Goal: Task Accomplishment & Management: Manage account settings

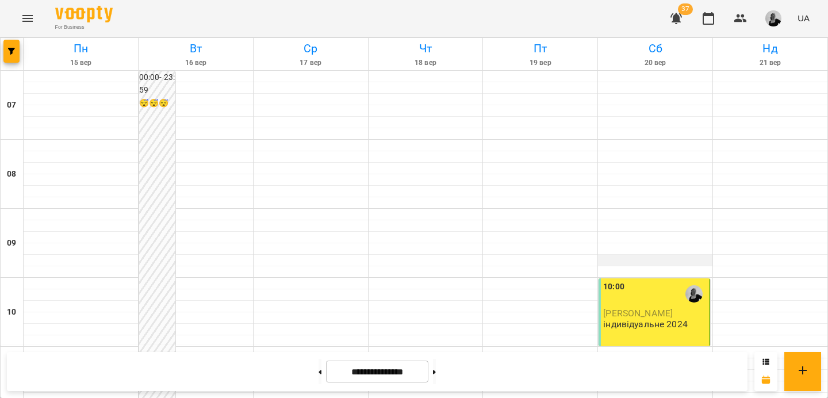
scroll to position [113, 0]
click at [666, 319] on p "індивідуальне 2024" at bounding box center [645, 324] width 84 height 10
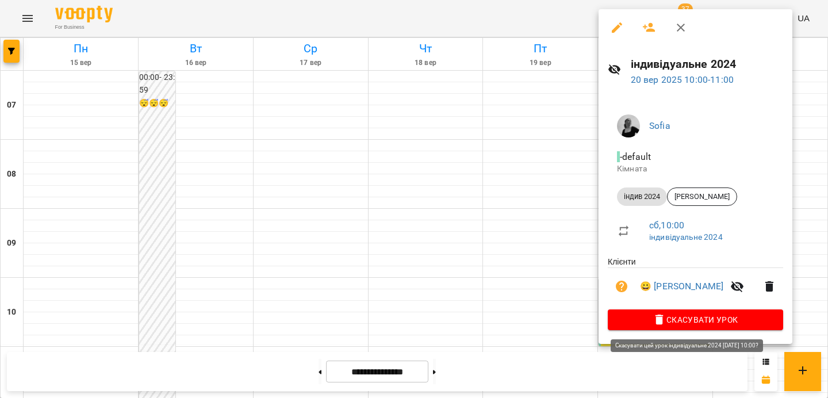
click at [686, 318] on span "Скасувати Урок" at bounding box center [695, 320] width 157 height 14
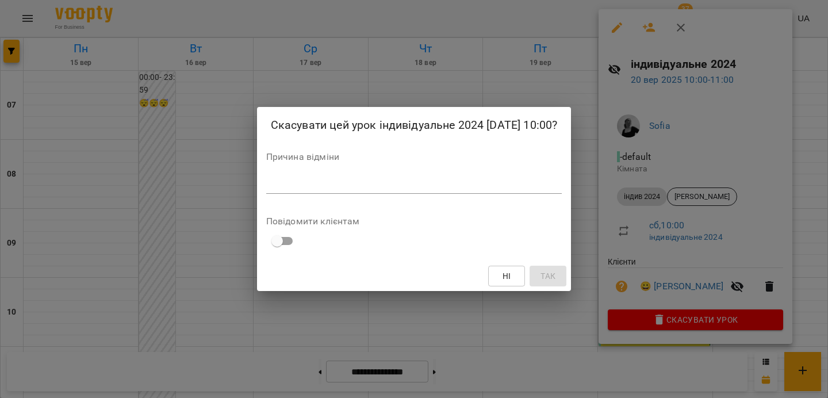
click at [453, 204] on div "Скасувати цей урок індивідуальне 2024 [DATE] 10:00? Причина відміни * Повідомит…" at bounding box center [414, 199] width 314 height 185
click at [443, 176] on div "*" at bounding box center [414, 184] width 296 height 18
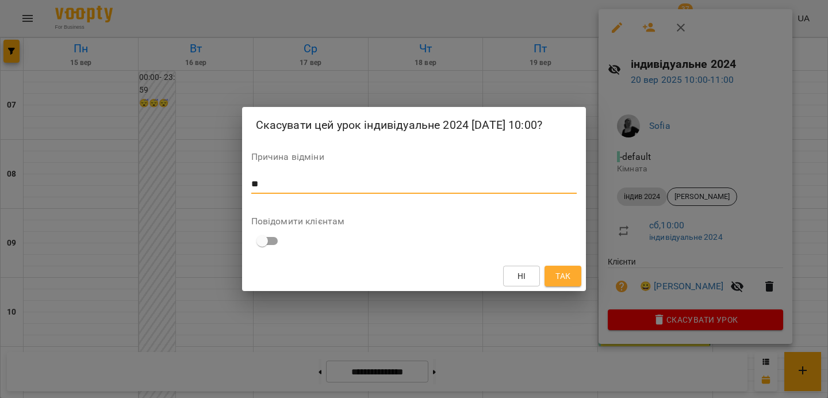
type textarea "*"
type textarea "*********"
click at [558, 280] on span "Так" at bounding box center [562, 276] width 15 height 14
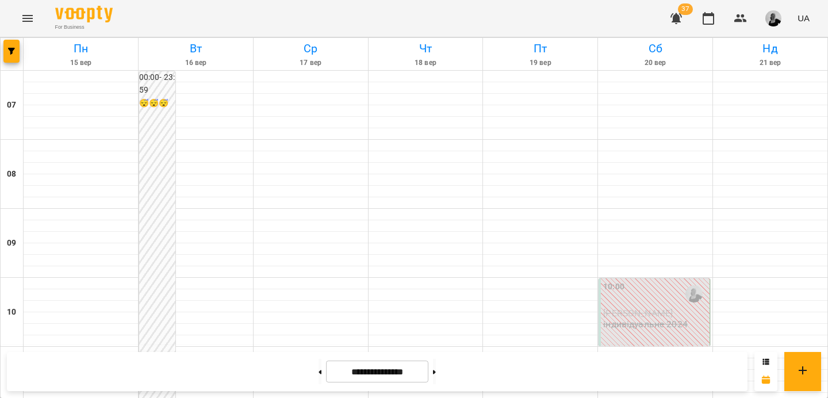
scroll to position [633, 0]
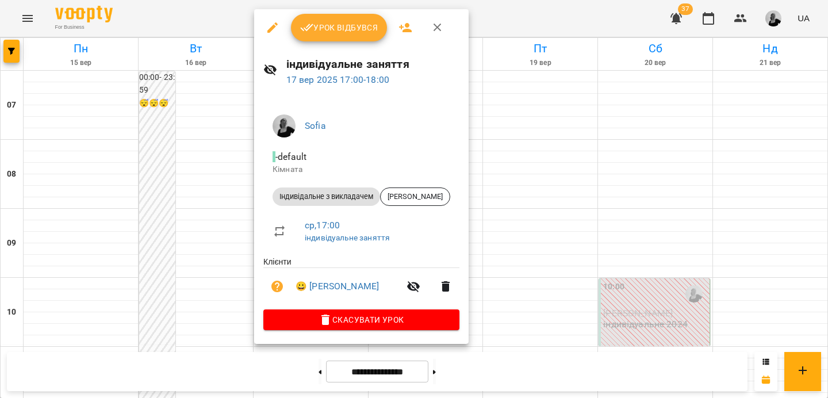
click at [345, 31] on span "Урок відбувся" at bounding box center [339, 28] width 78 height 14
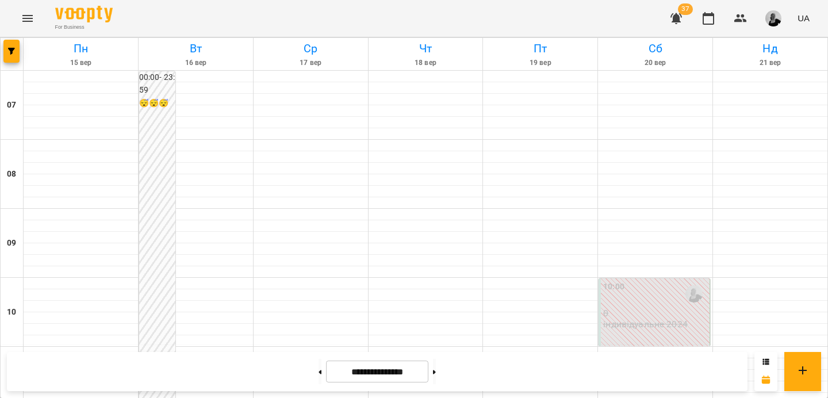
scroll to position [623, 0]
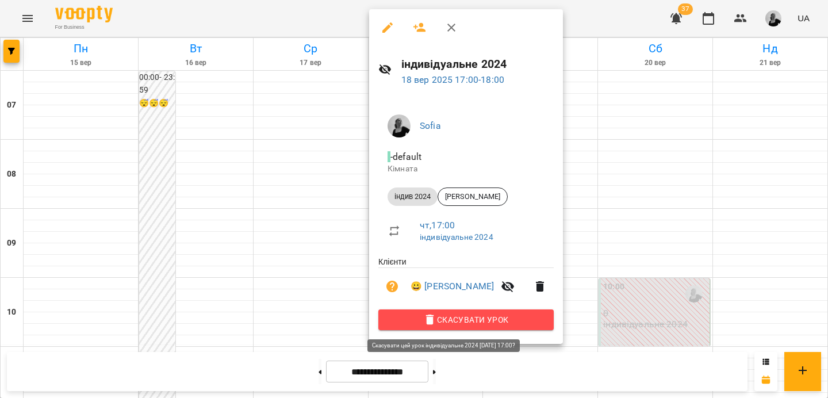
click at [478, 314] on span "Скасувати Урок" at bounding box center [465, 320] width 157 height 14
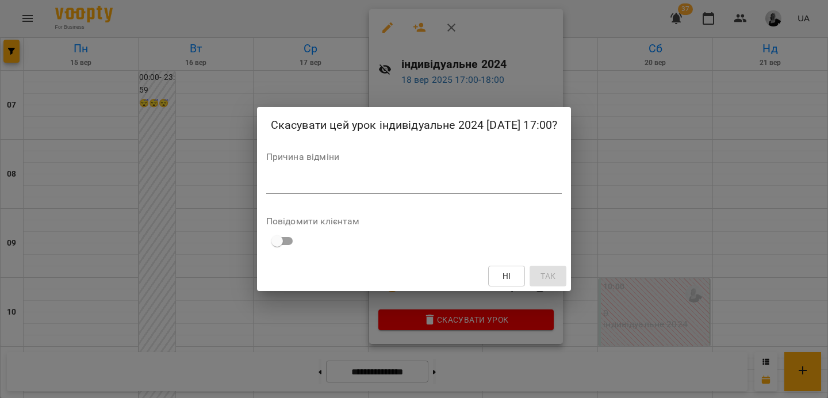
click at [337, 183] on textarea at bounding box center [414, 184] width 296 height 11
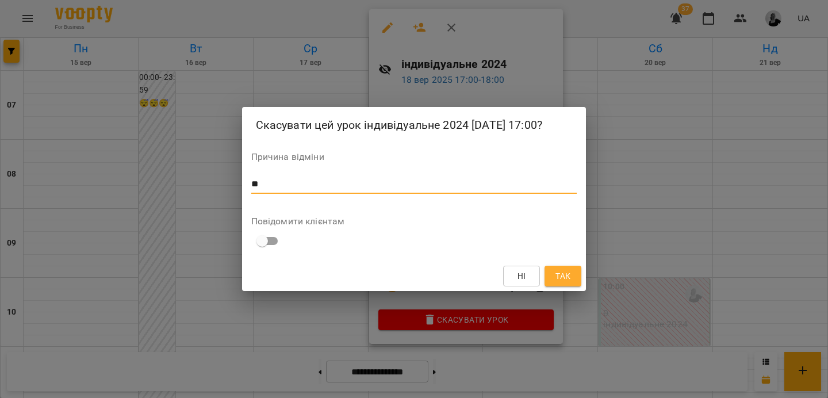
type textarea "*"
type textarea "**********"
click at [575, 275] on button "Так" at bounding box center [562, 276] width 37 height 21
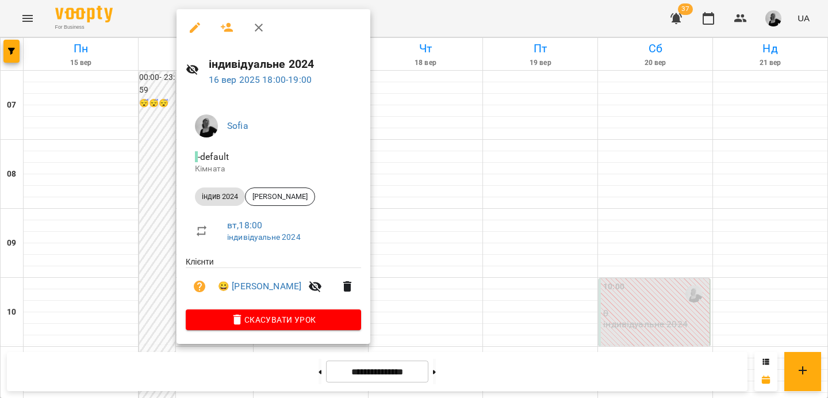
click at [252, 326] on span "Скасувати Урок" at bounding box center [273, 320] width 157 height 14
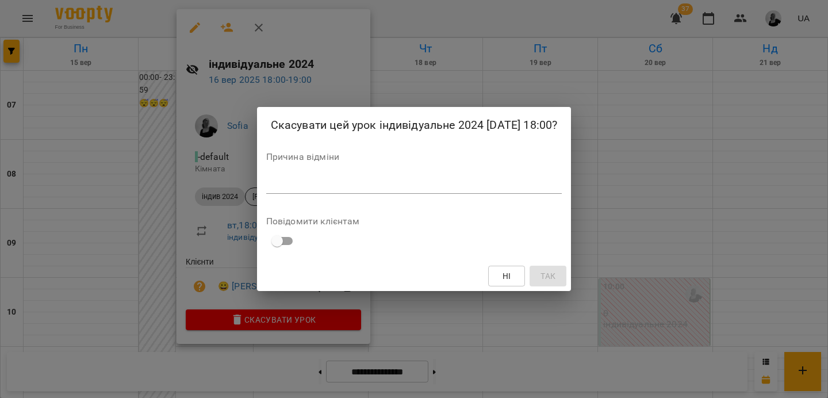
click at [314, 174] on div "Причина відміни *" at bounding box center [414, 175] width 296 height 46
click at [314, 201] on div "Скасувати цей урок індивідуальне 2024 [DATE] 18:00? Причина відміни * Повідомит…" at bounding box center [414, 199] width 314 height 185
click at [314, 191] on div "*" at bounding box center [414, 184] width 296 height 18
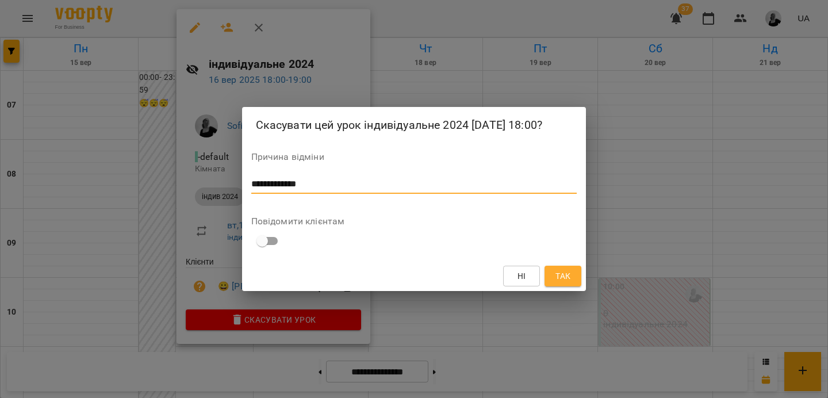
type textarea "**********"
click at [571, 274] on span "Так" at bounding box center [563, 276] width 18 height 14
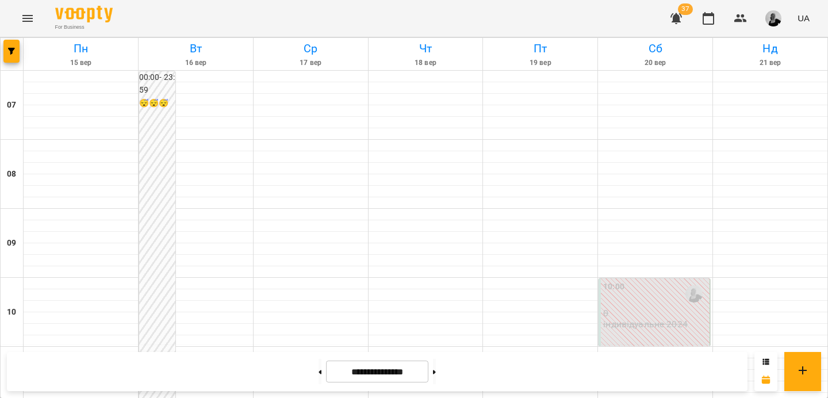
scroll to position [352, 0]
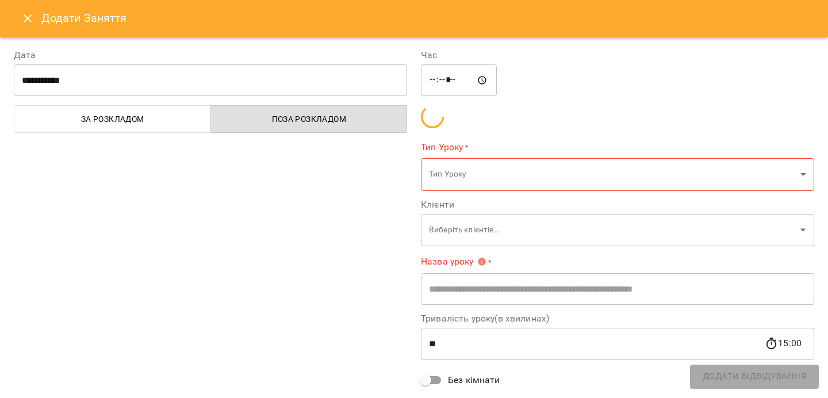
type input "**********"
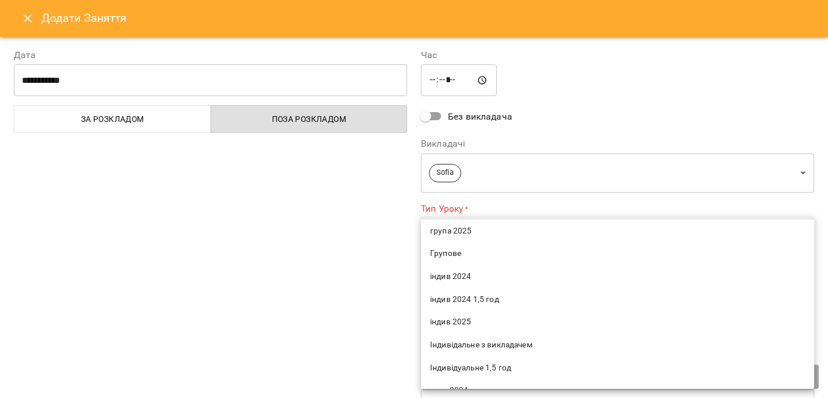
scroll to position [0, 0]
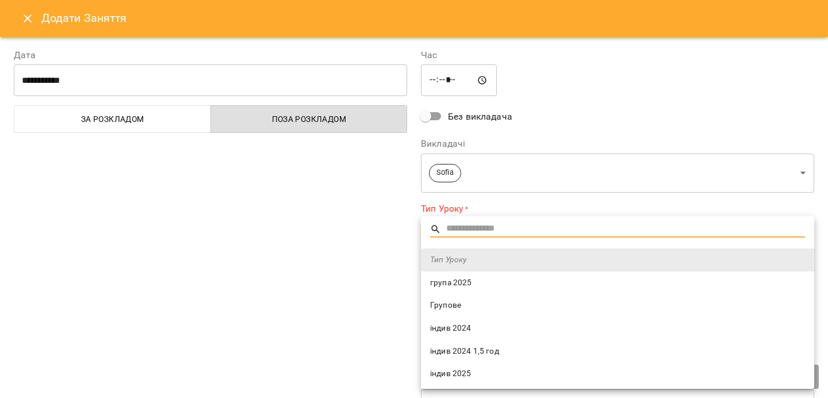
click at [274, 262] on div at bounding box center [414, 199] width 828 height 398
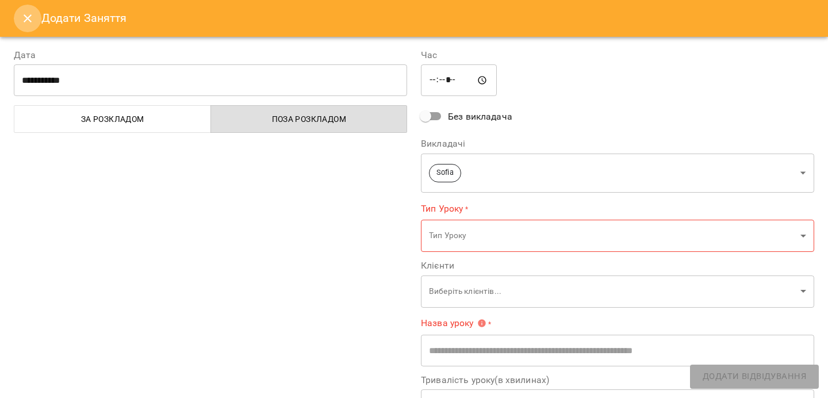
click at [20, 19] on button "Close" at bounding box center [28, 19] width 28 height 28
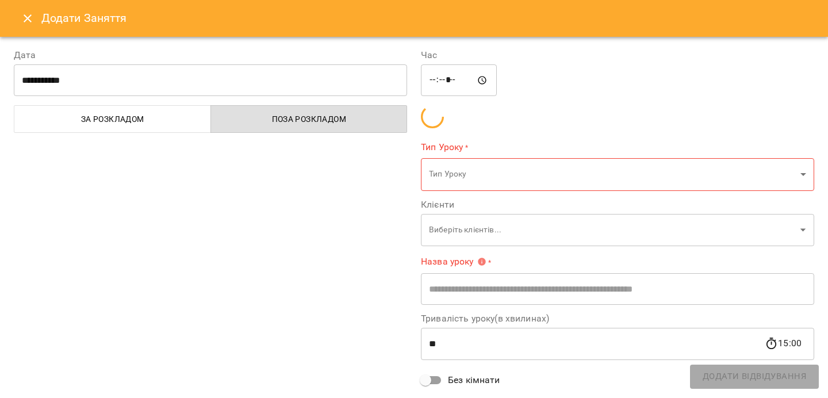
type input "**********"
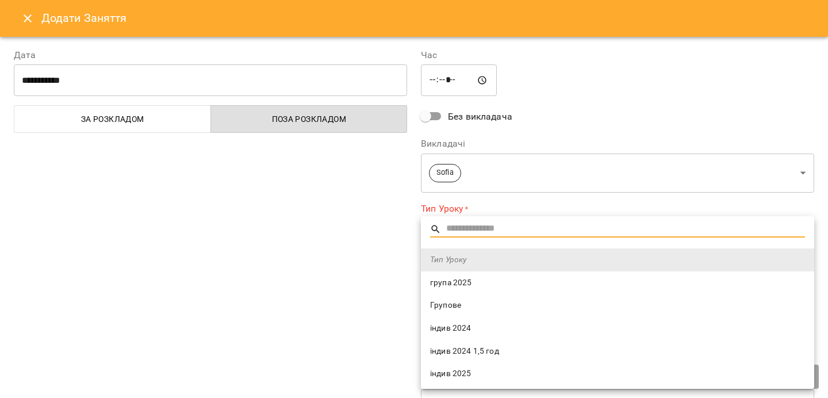
click at [480, 327] on span "індив 2024" at bounding box center [617, 327] width 375 height 11
type input "**********"
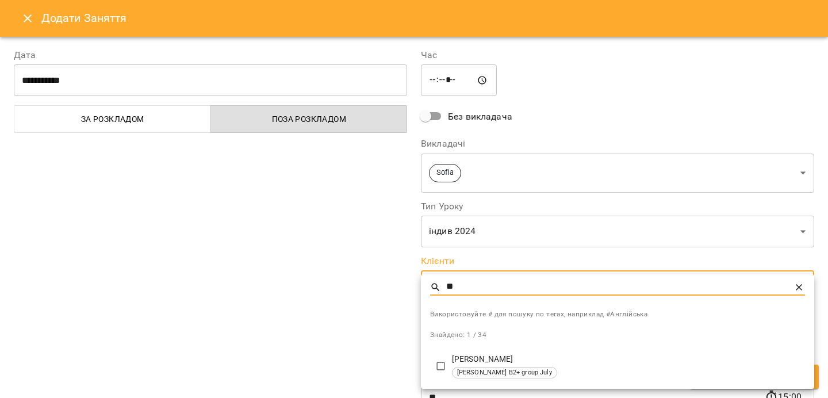
type input "*"
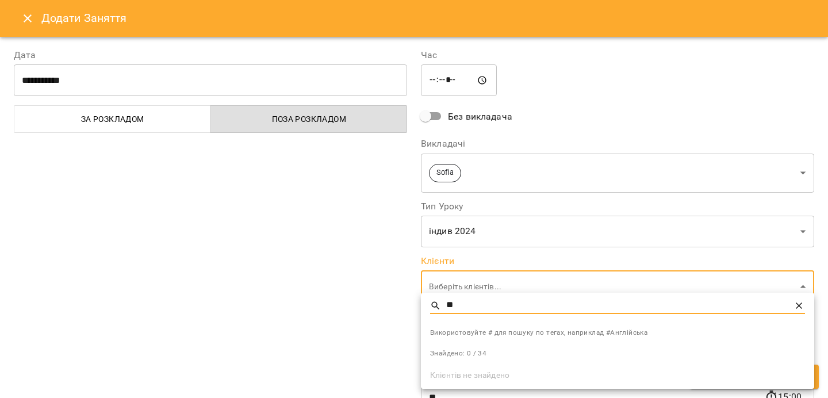
type input "*"
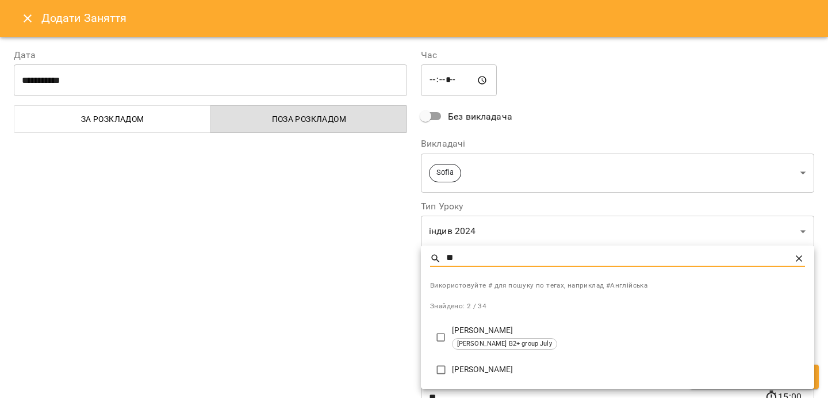
type input "**"
type input "**********"
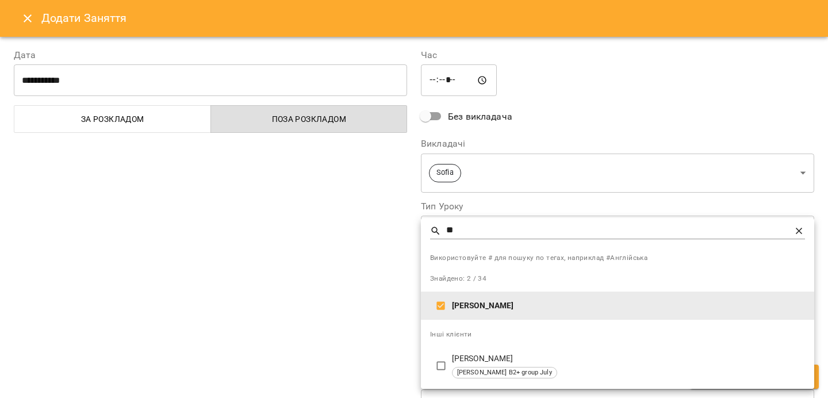
click at [470, 305] on p "[PERSON_NAME]" at bounding box center [628, 305] width 353 height 11
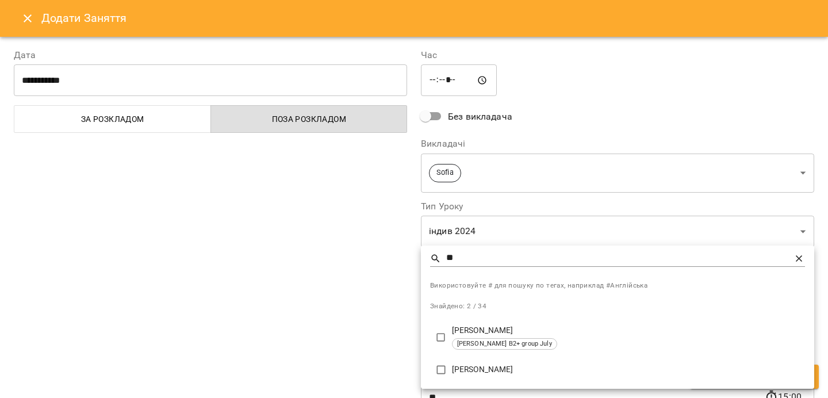
click at [507, 375] on li "[PERSON_NAME]" at bounding box center [617, 369] width 393 height 29
type input "**********"
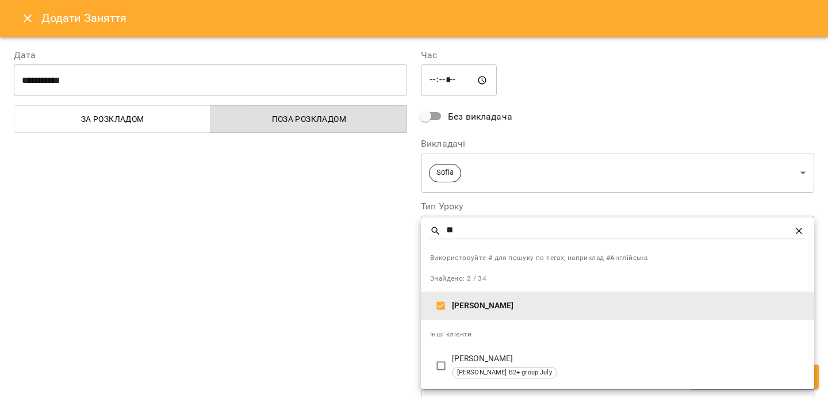
click at [358, 322] on div at bounding box center [414, 199] width 828 height 398
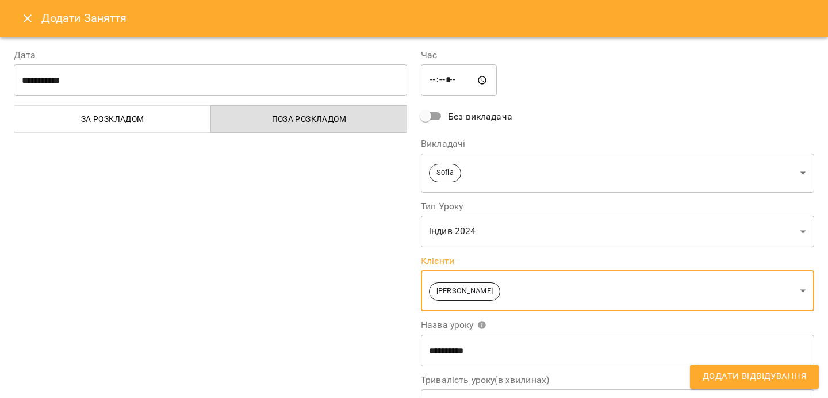
click at [758, 381] on span "Додати Відвідування" at bounding box center [753, 376] width 103 height 15
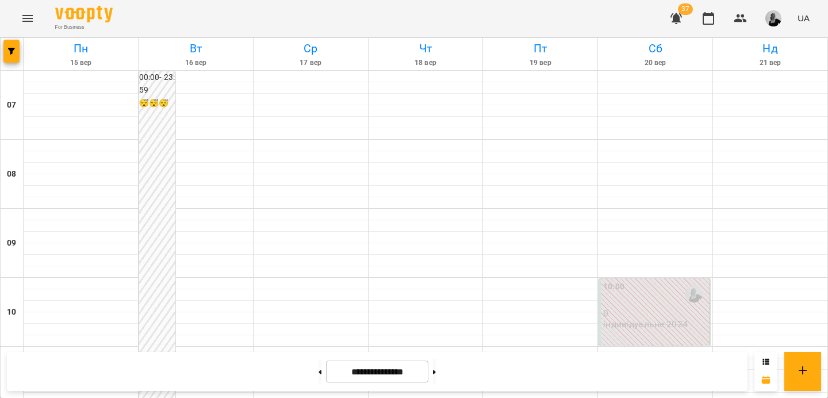
scroll to position [537, 0]
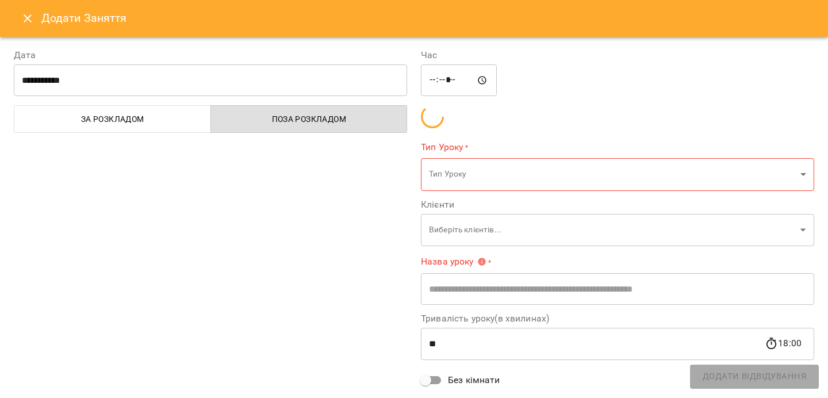
type input "**********"
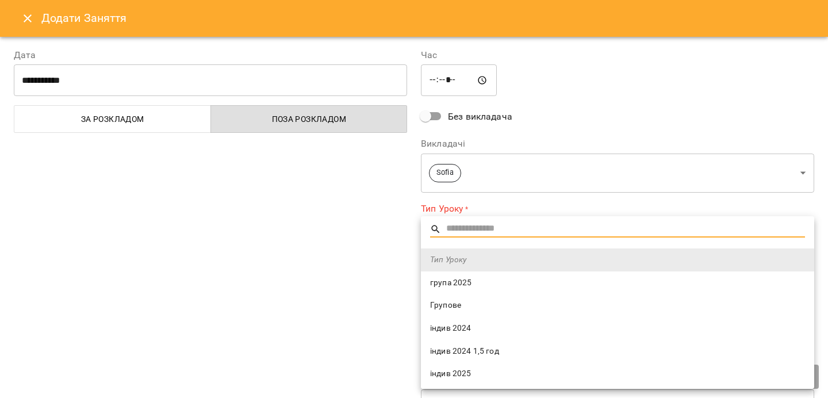
scroll to position [10, 0]
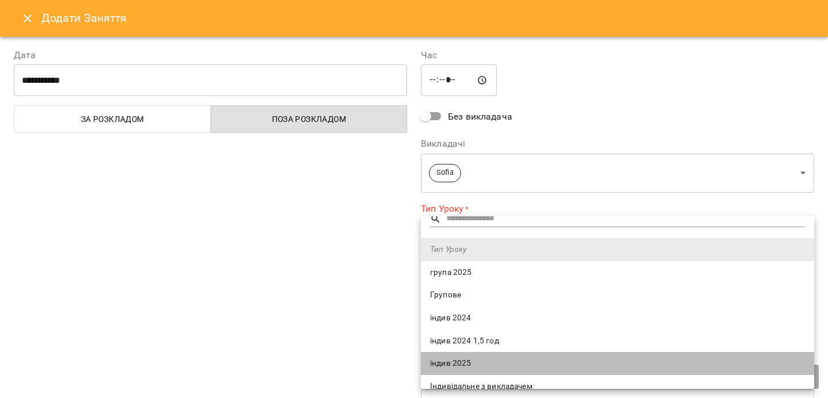
click at [465, 360] on span "індив 2025" at bounding box center [617, 363] width 375 height 11
type input "**********"
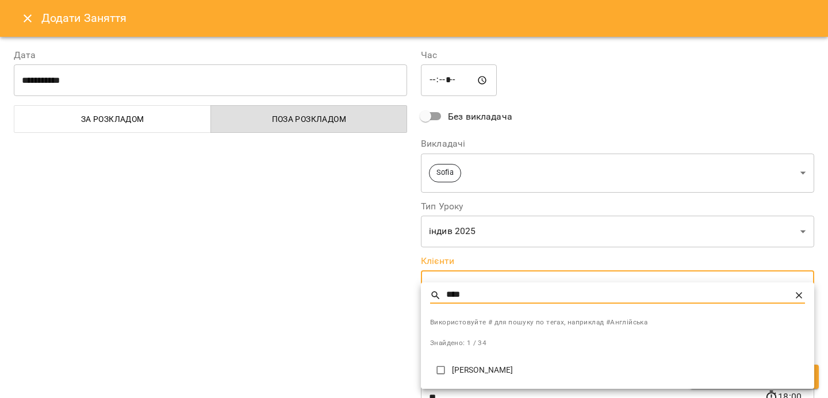
type input "****"
click at [483, 365] on p "[PERSON_NAME]" at bounding box center [628, 369] width 353 height 11
type input "**********"
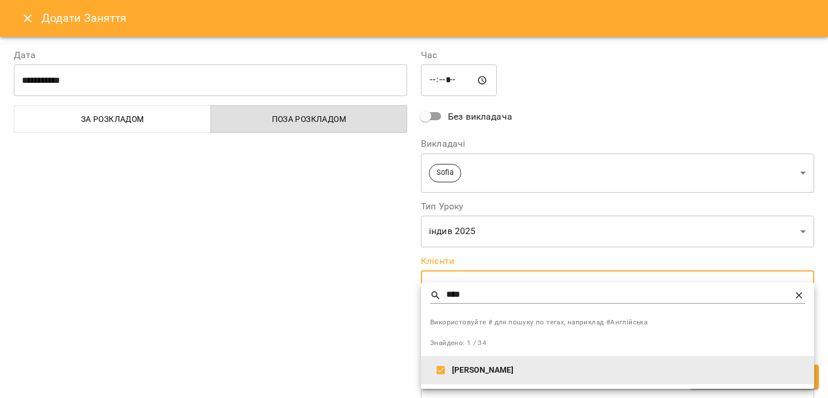
click at [339, 343] on div at bounding box center [414, 199] width 828 height 398
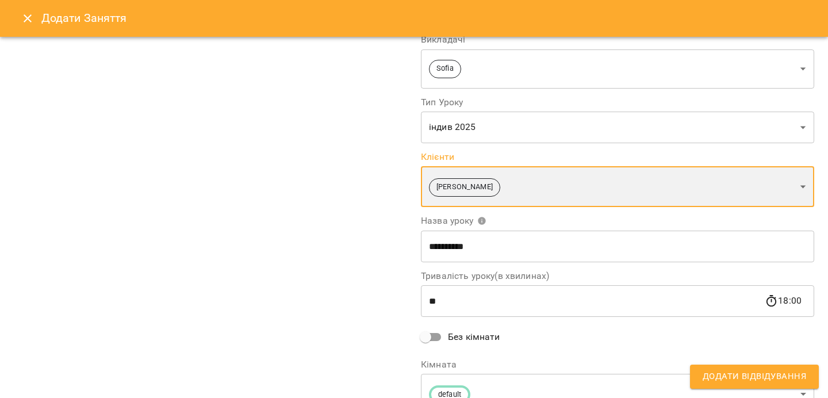
scroll to position [160, 0]
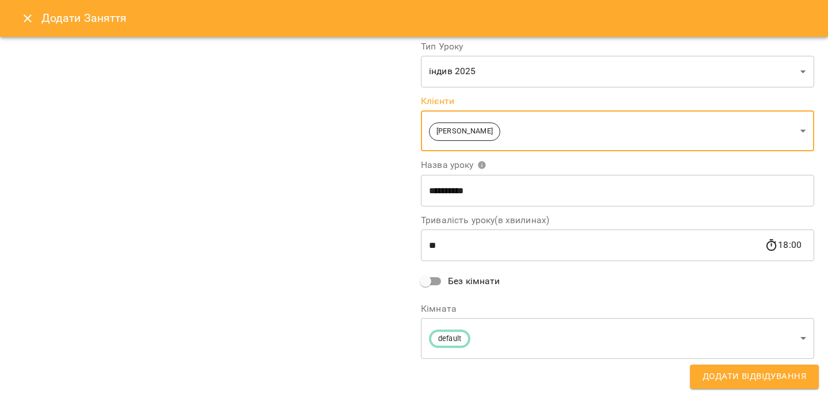
click at [743, 374] on span "Додати Відвідування" at bounding box center [753, 376] width 103 height 15
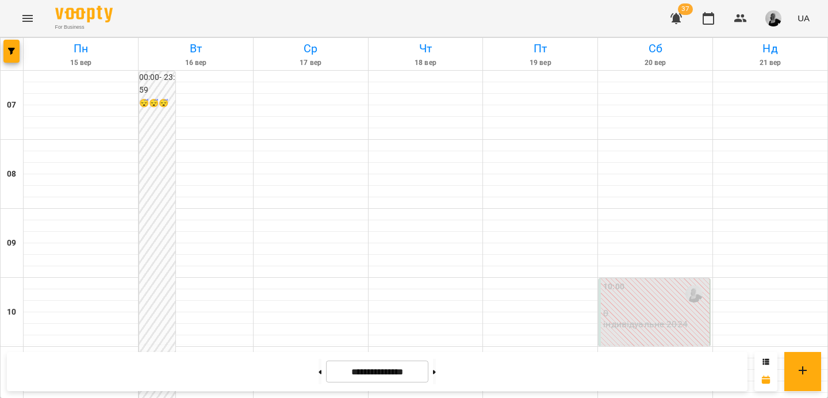
scroll to position [670, 0]
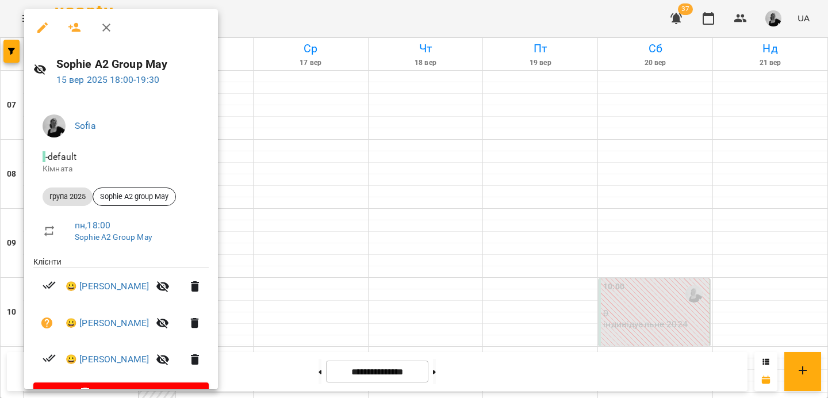
click at [385, 88] on div at bounding box center [414, 199] width 828 height 398
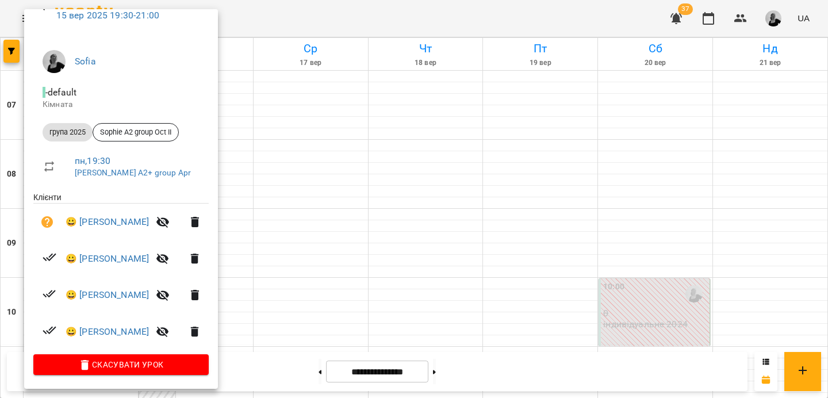
scroll to position [0, 0]
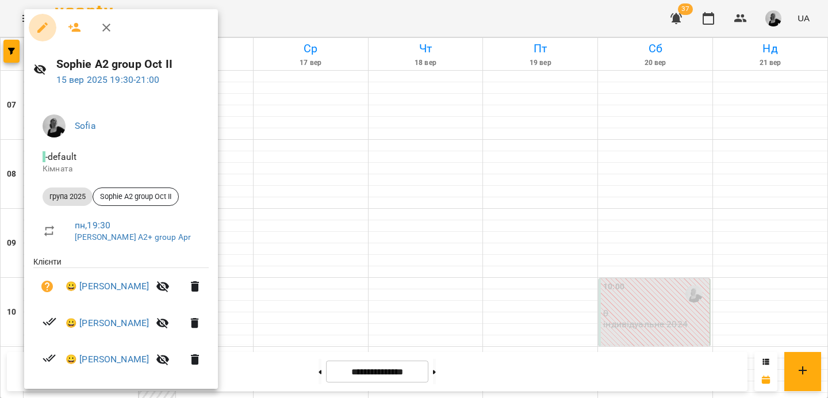
click at [41, 28] on icon "button" at bounding box center [42, 27] width 10 height 10
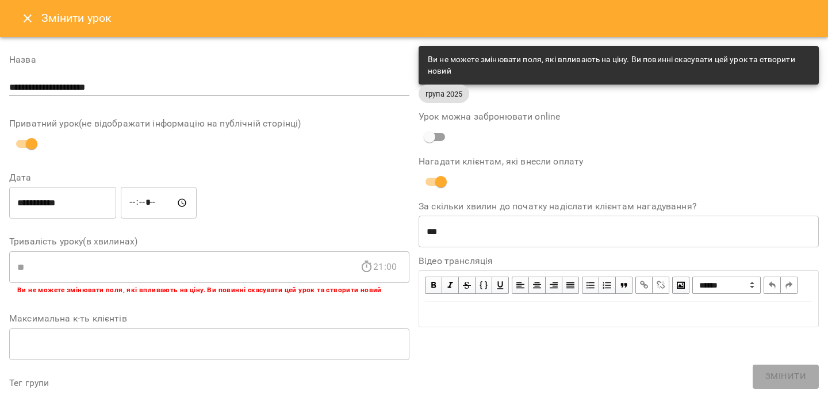
click at [27, 29] on button "Close" at bounding box center [28, 19] width 28 height 28
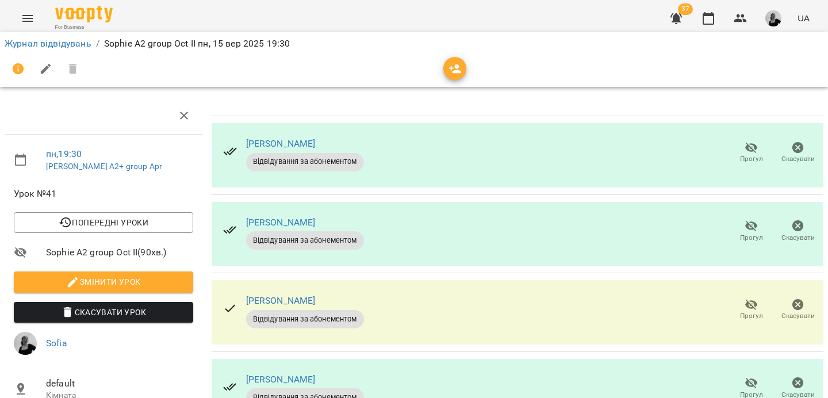
scroll to position [103, 0]
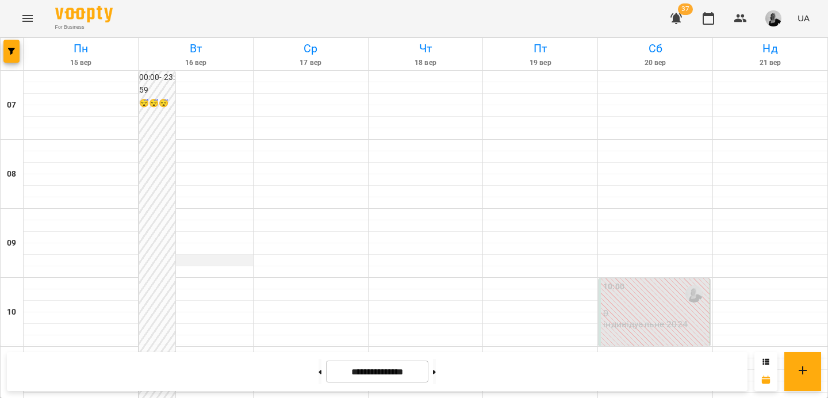
scroll to position [759, 0]
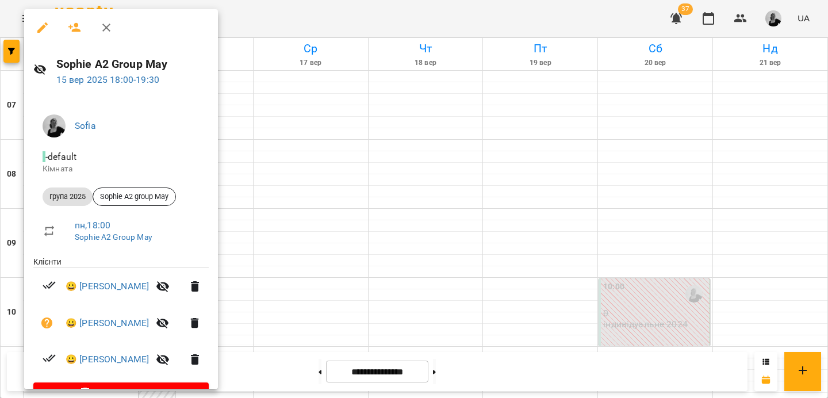
click at [320, 185] on div at bounding box center [414, 199] width 828 height 398
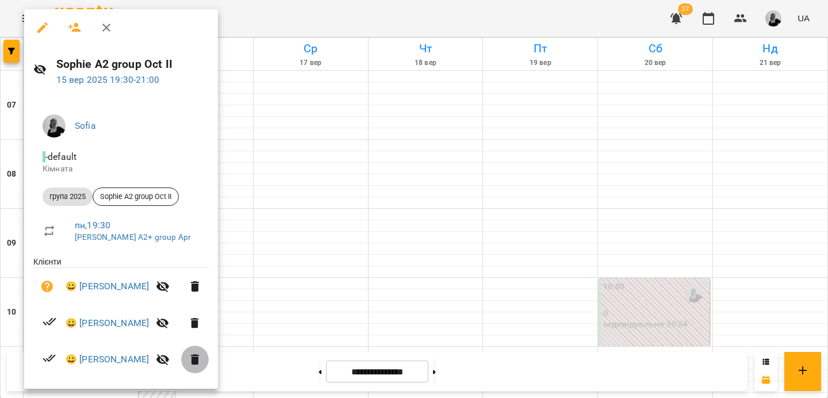
click at [191, 359] on icon "button" at bounding box center [195, 359] width 8 height 10
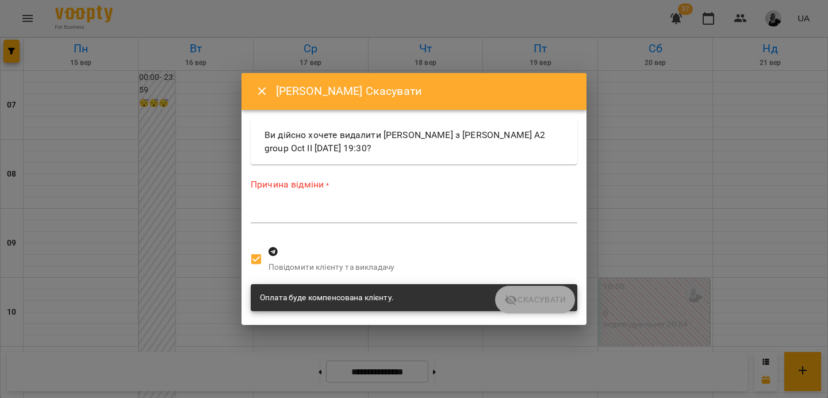
click at [312, 217] on textarea at bounding box center [414, 213] width 326 height 11
click at [338, 212] on textarea at bounding box center [414, 213] width 326 height 11
click at [335, 212] on textarea at bounding box center [414, 213] width 326 height 11
type textarea "*"
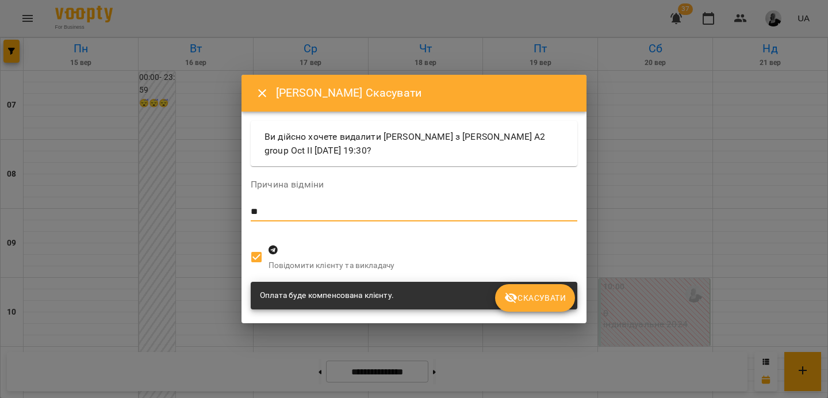
type textarea "*"
type textarea "**********"
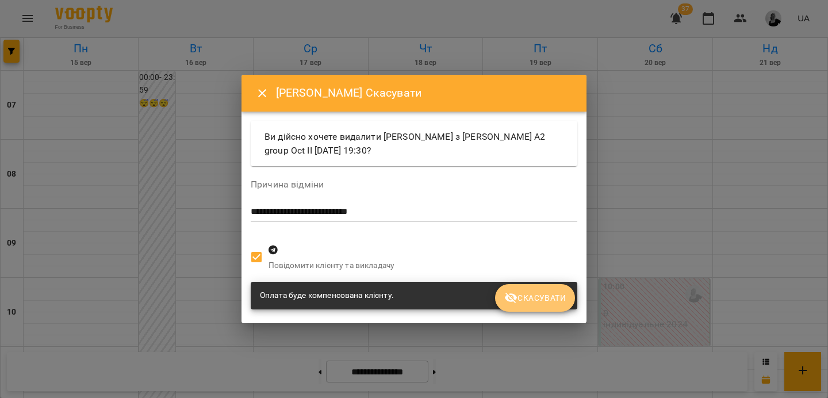
click at [552, 299] on span "Скасувати" at bounding box center [535, 298] width 62 height 14
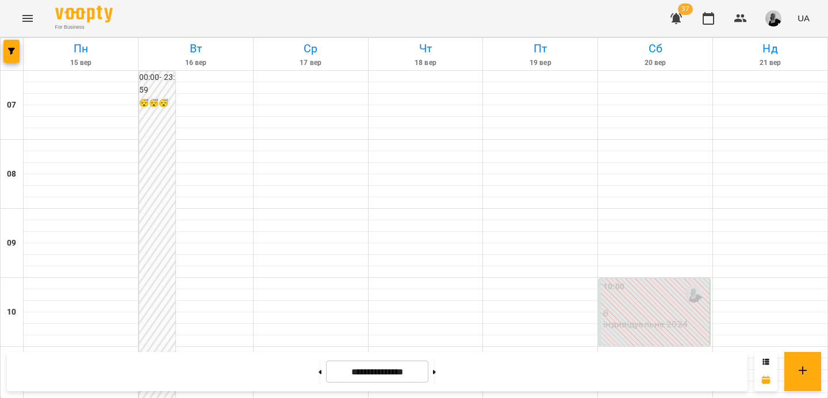
scroll to position [695, 0]
click at [318, 374] on button at bounding box center [319, 371] width 3 height 25
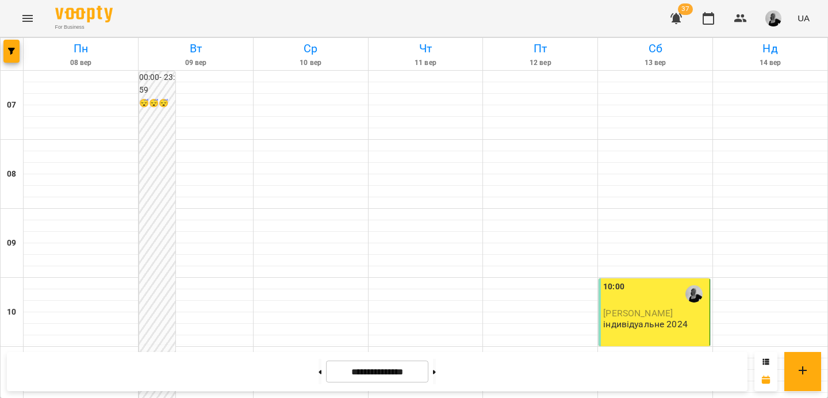
scroll to position [759, 0]
click at [436, 370] on button at bounding box center [434, 371] width 3 height 25
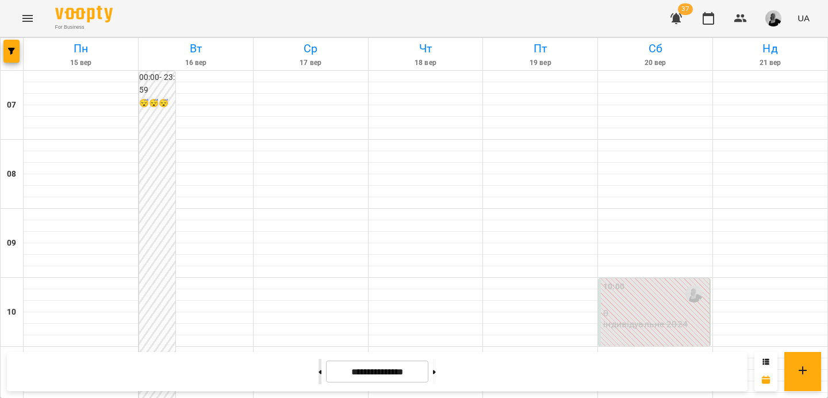
click at [318, 376] on button at bounding box center [319, 371] width 3 height 25
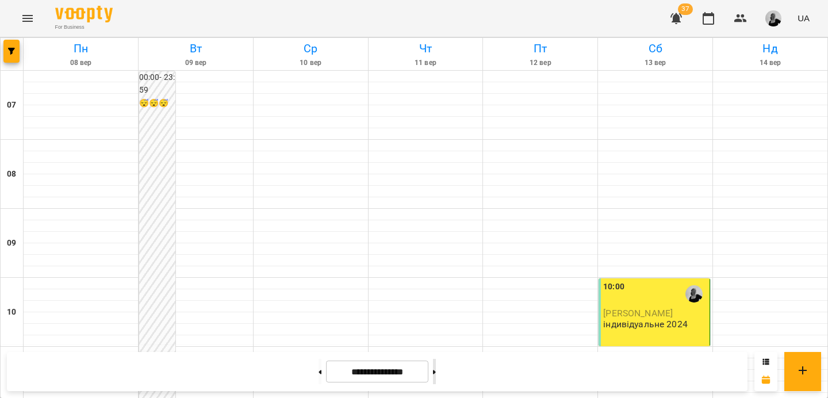
click at [436, 372] on button at bounding box center [434, 371] width 3 height 25
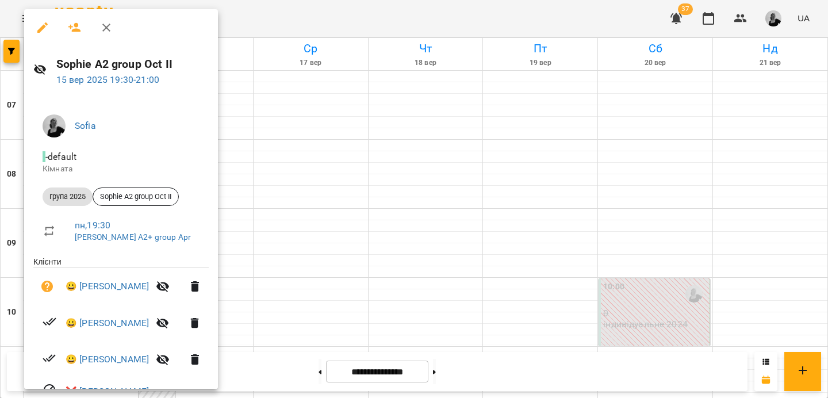
scroll to position [57, 0]
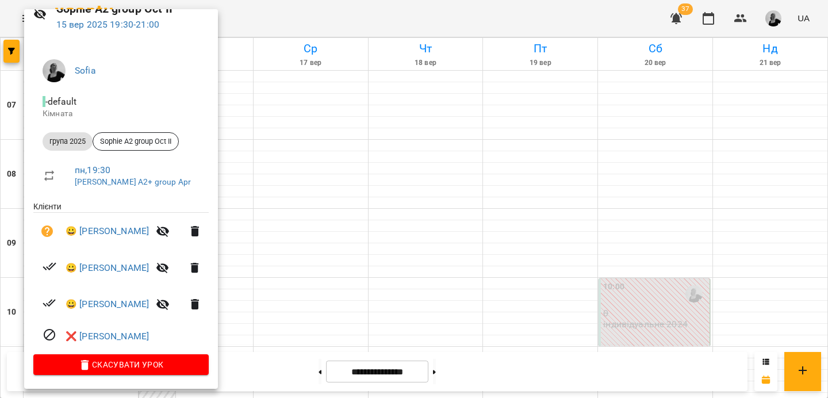
click at [408, 245] on div at bounding box center [414, 199] width 828 height 398
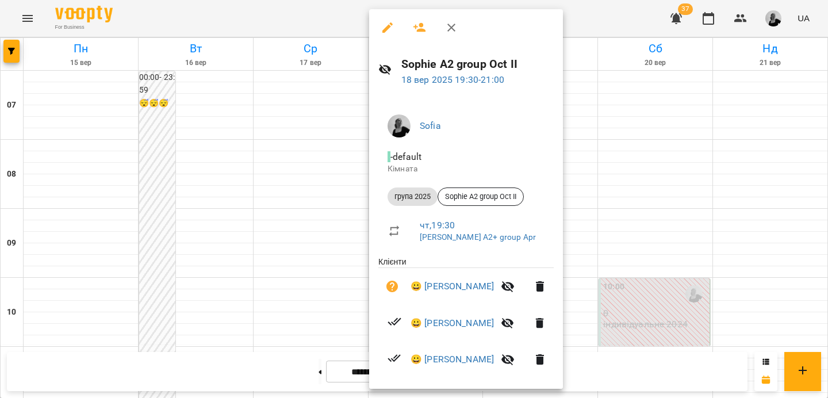
scroll to position [66, 0]
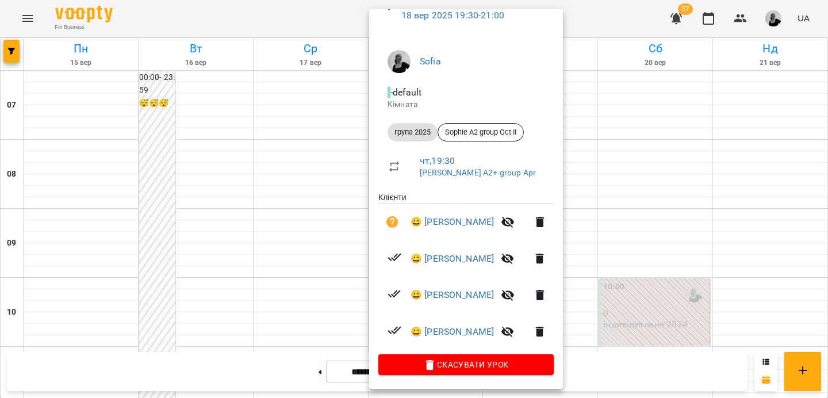
click at [710, 229] on div at bounding box center [414, 199] width 828 height 398
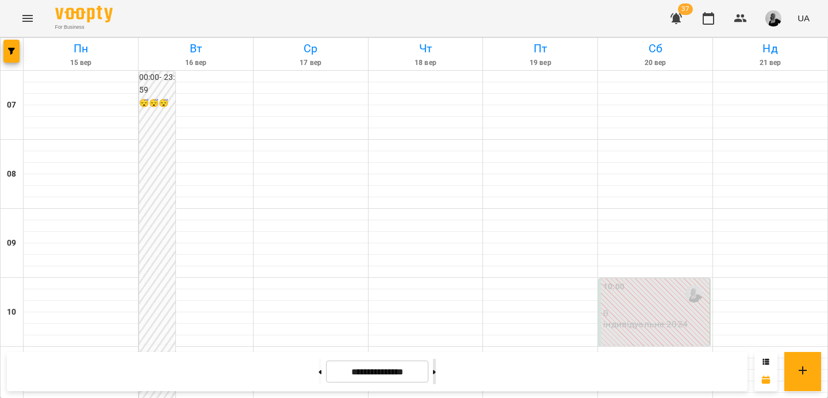
click at [436, 376] on button at bounding box center [434, 371] width 3 height 25
type input "**********"
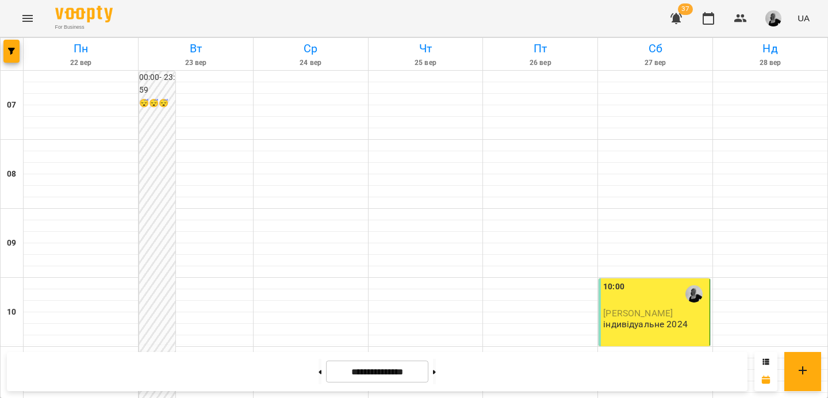
scroll to position [759, 0]
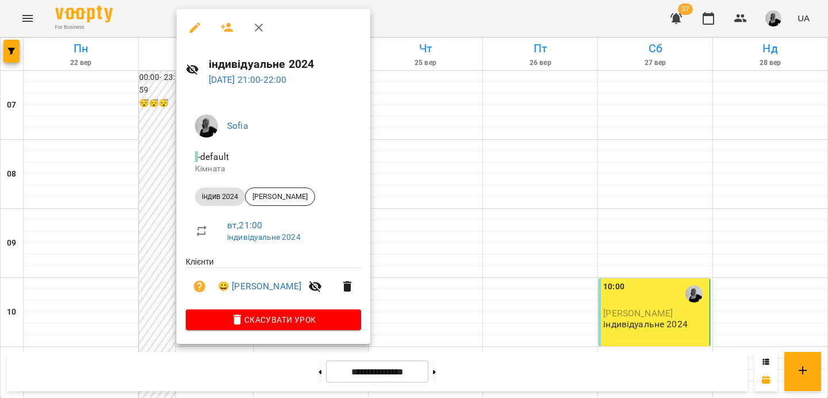
click at [266, 329] on button "Скасувати Урок" at bounding box center [273, 319] width 175 height 21
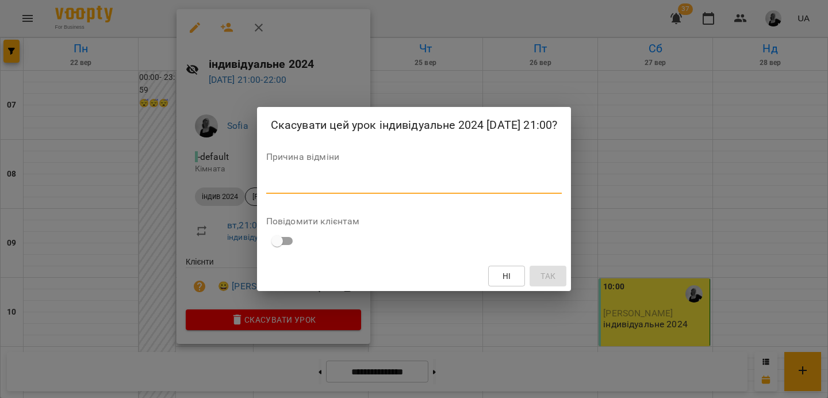
click at [361, 188] on textarea at bounding box center [414, 184] width 296 height 11
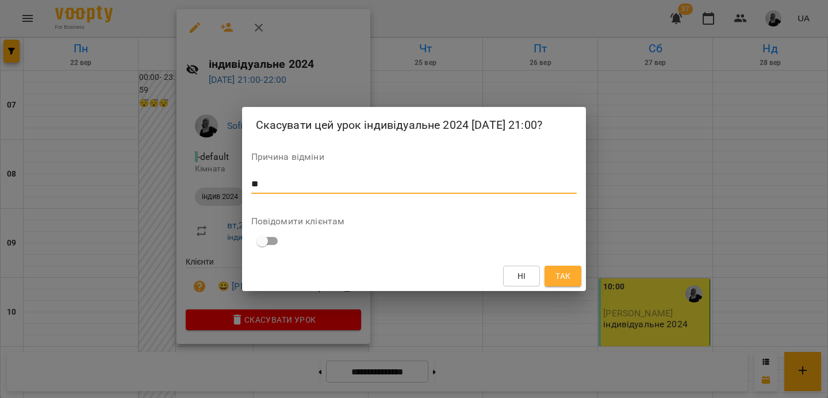
type textarea "*"
type textarea "**********"
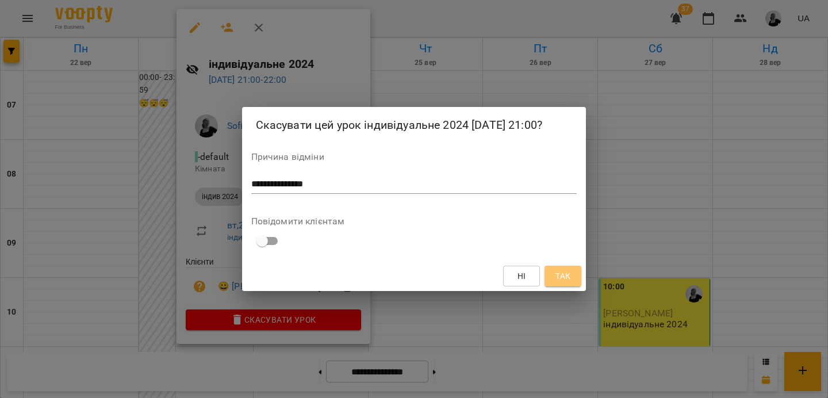
click at [562, 280] on span "Так" at bounding box center [562, 276] width 15 height 14
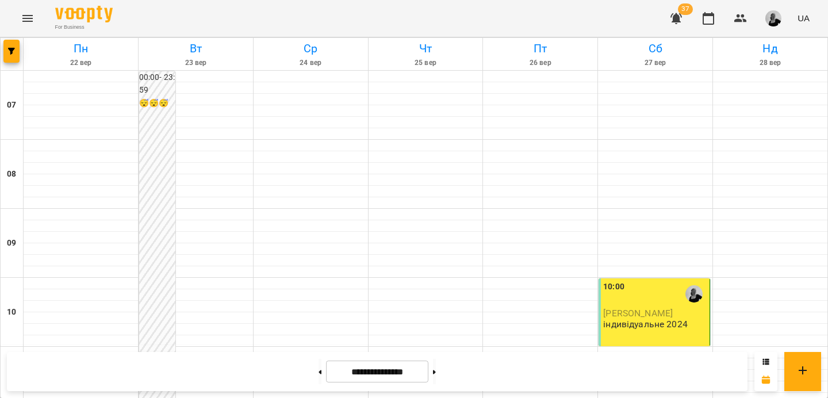
click at [450, 385] on div "**********" at bounding box center [377, 371] width 740 height 39
click at [436, 374] on button at bounding box center [434, 371] width 3 height 25
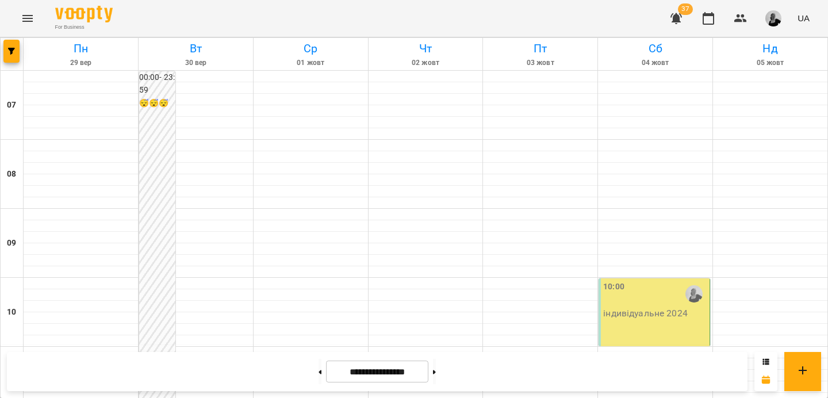
scroll to position [491, 0]
click at [318, 374] on button at bounding box center [319, 371] width 3 height 25
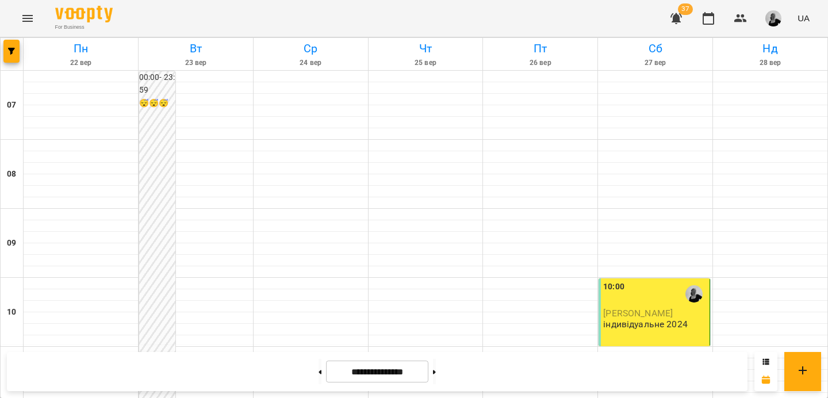
scroll to position [276, 0]
click at [318, 371] on button at bounding box center [319, 371] width 3 height 25
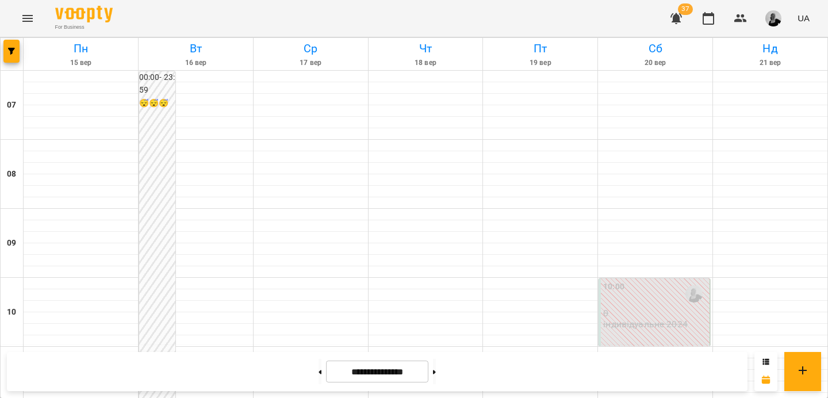
scroll to position [759, 0]
click at [436, 368] on button at bounding box center [434, 371] width 3 height 25
type input "**********"
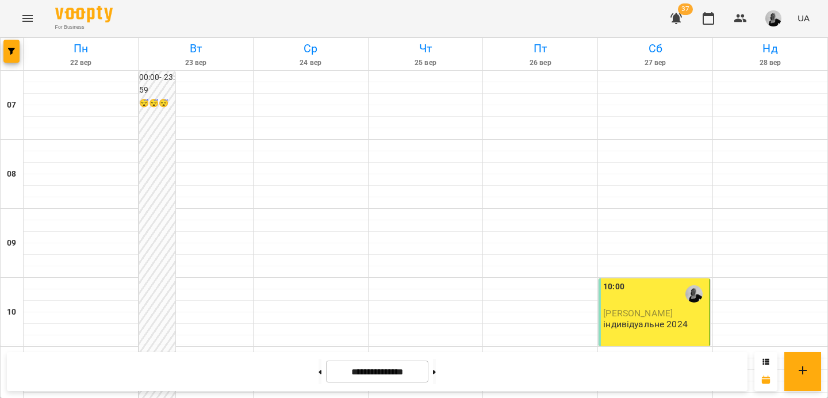
scroll to position [0, 0]
